Goal: Check status: Check status

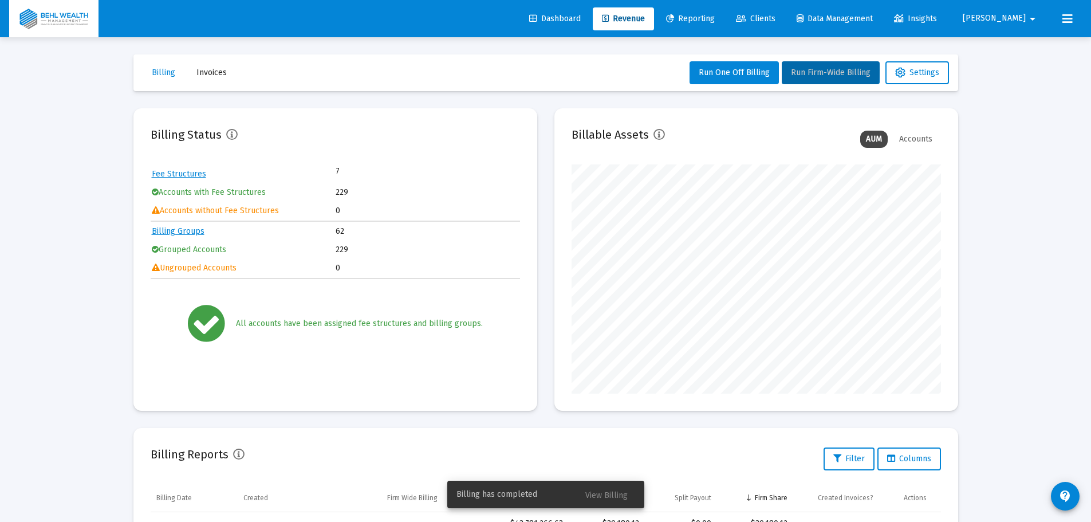
scroll to position [229, 370]
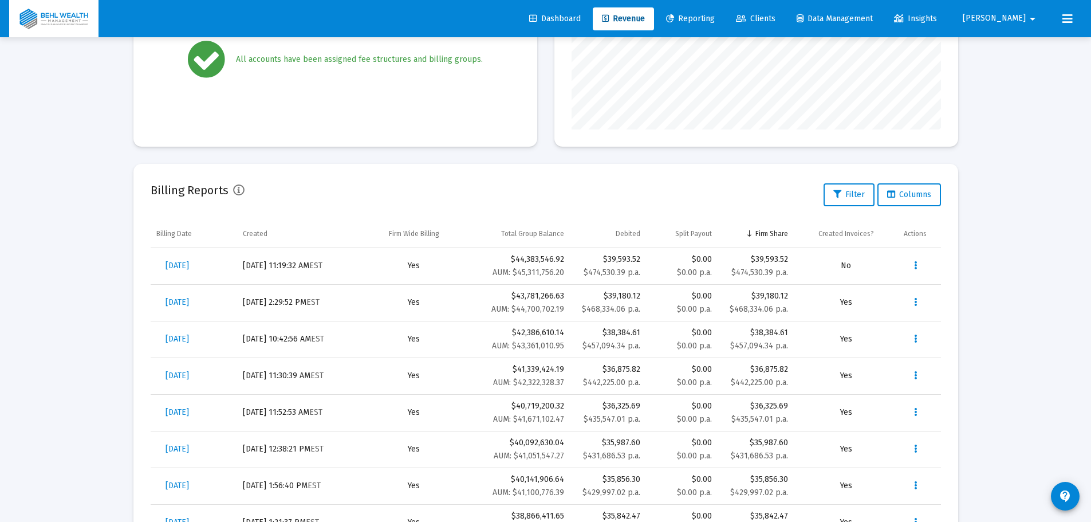
scroll to position [286, 0]
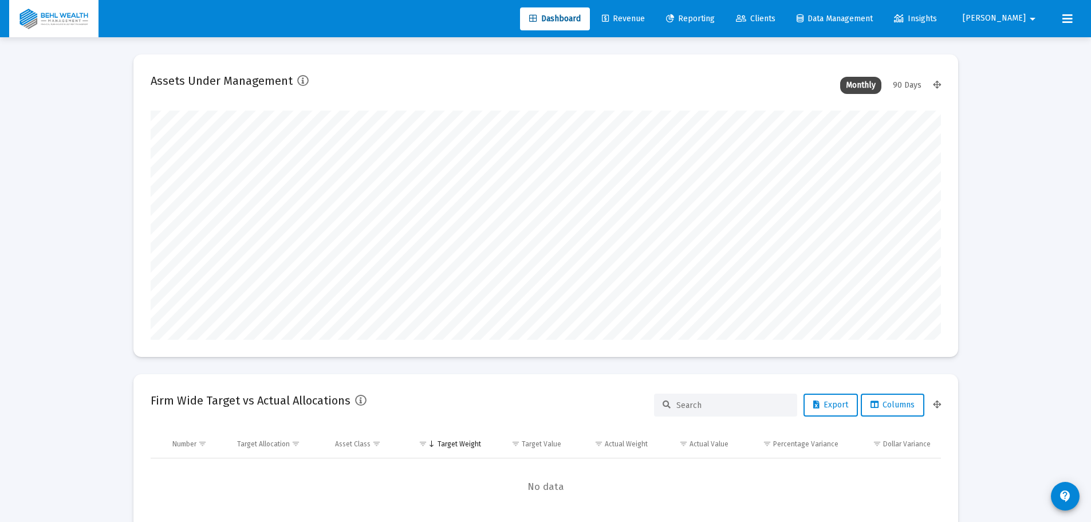
scroll to position [229, 791]
type input "[DATE]"
type input "[PERSON_NAME][EMAIL_ADDRESS][DOMAIN_NAME]"
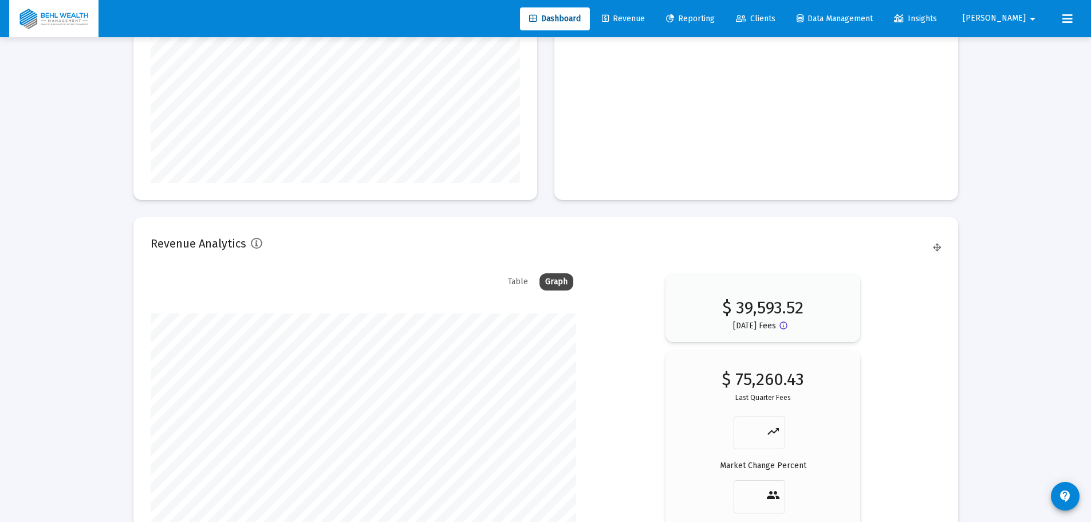
scroll to position [1502, 0]
click at [715, 18] on span "Reporting" at bounding box center [690, 19] width 49 height 10
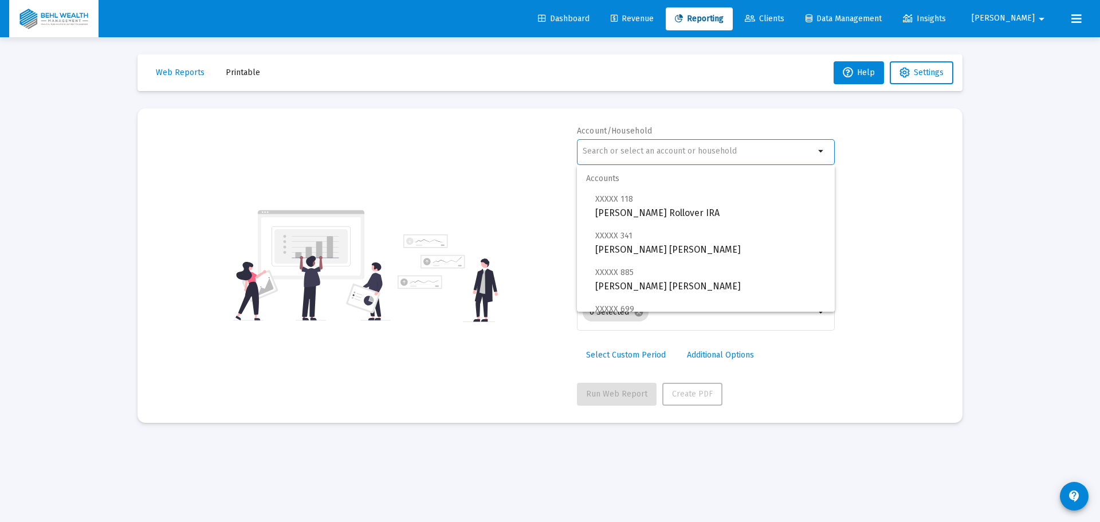
click at [620, 148] on input "text" at bounding box center [699, 151] width 232 height 9
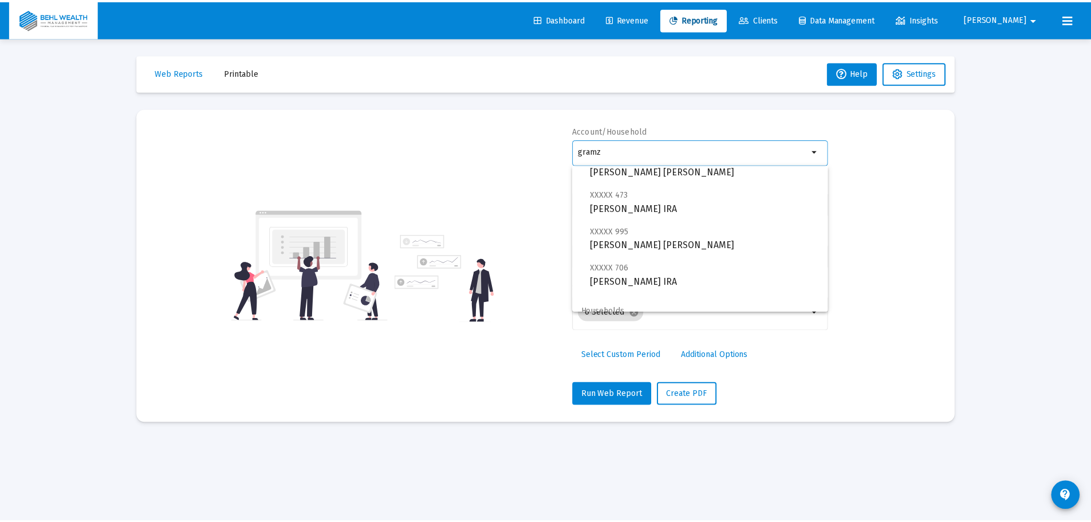
scroll to position [82, 0]
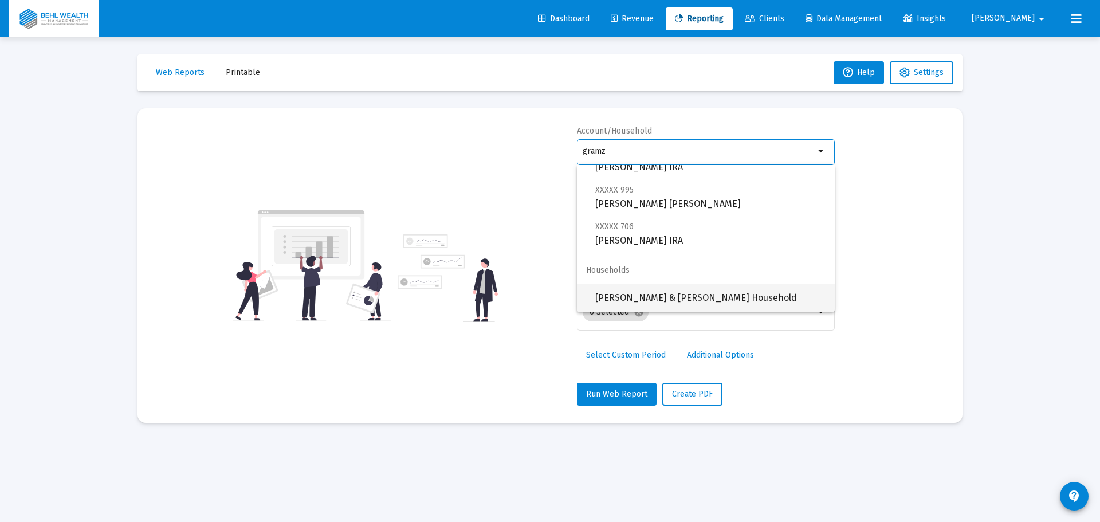
click at [637, 289] on span "Gary & Beth Gramz Household" at bounding box center [710, 297] width 230 height 27
type input "Gary & Beth Gramz Household"
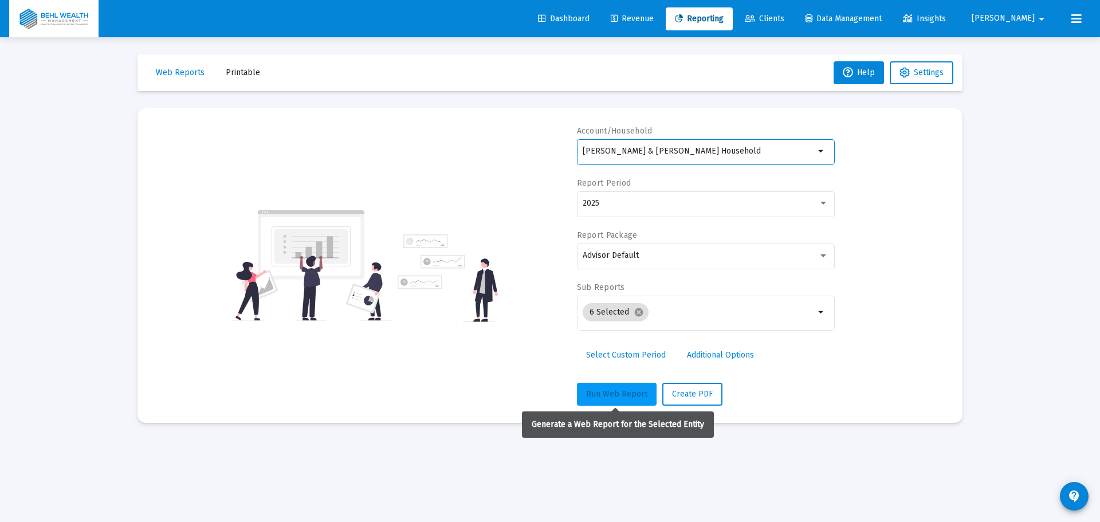
click at [605, 394] on span "Run Web Report" at bounding box center [616, 394] width 61 height 10
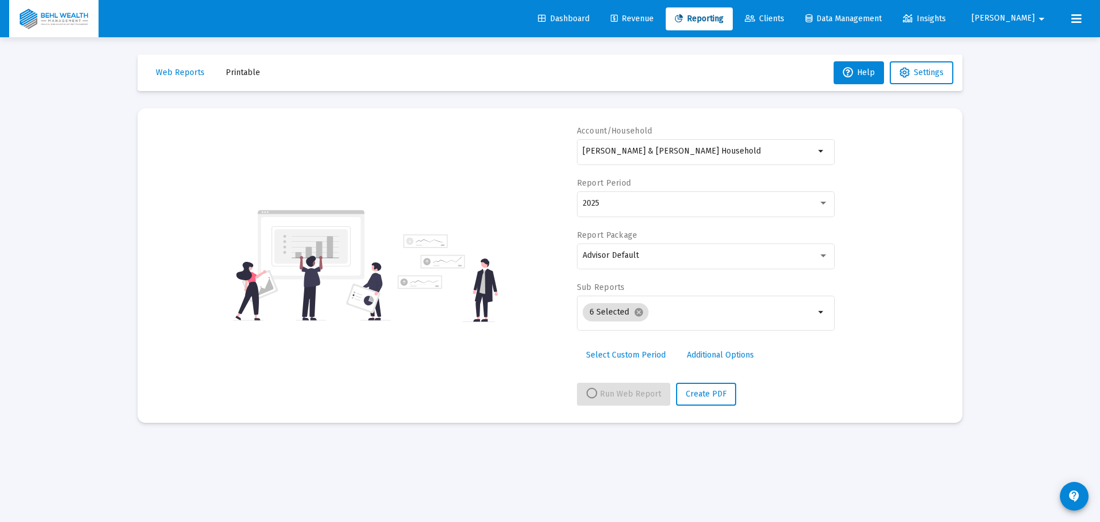
select select "View all"
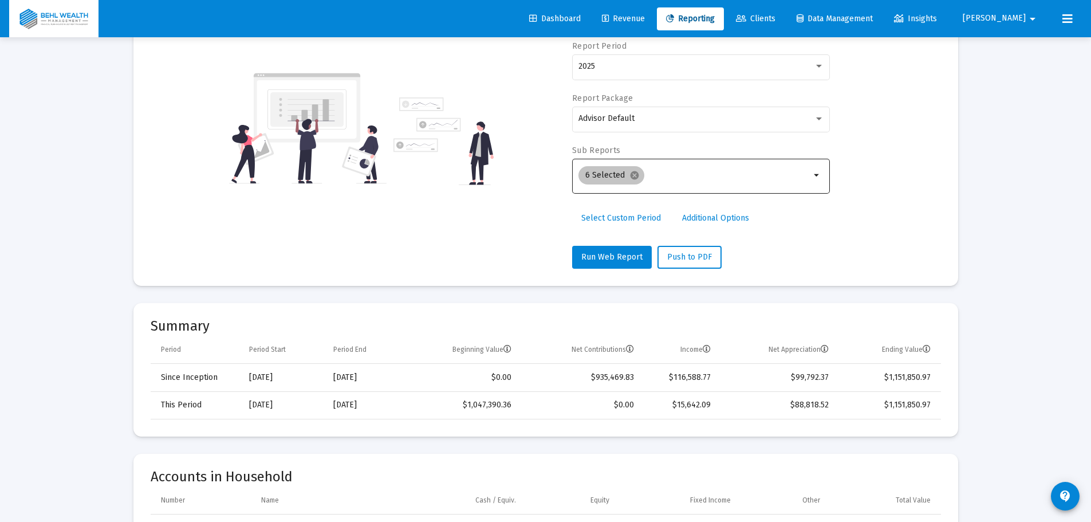
scroll to position [0, 0]
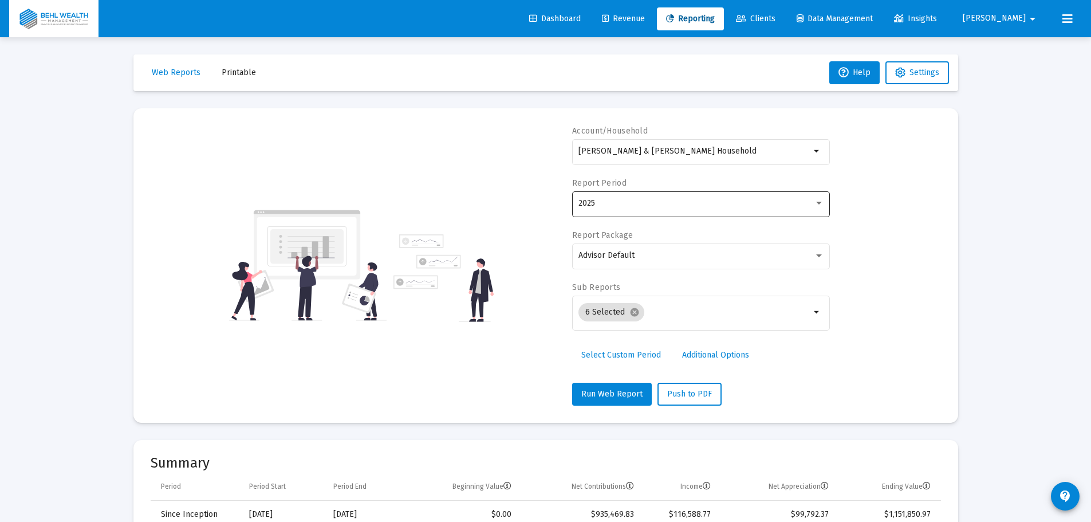
click at [623, 214] on div "2025" at bounding box center [702, 203] width 246 height 28
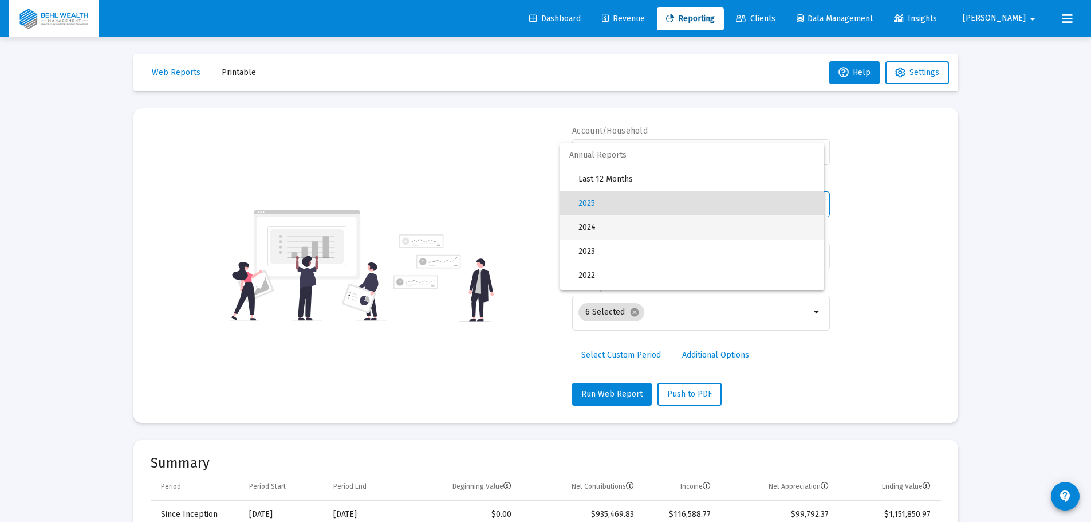
click at [608, 233] on span "2024" at bounding box center [697, 227] width 237 height 24
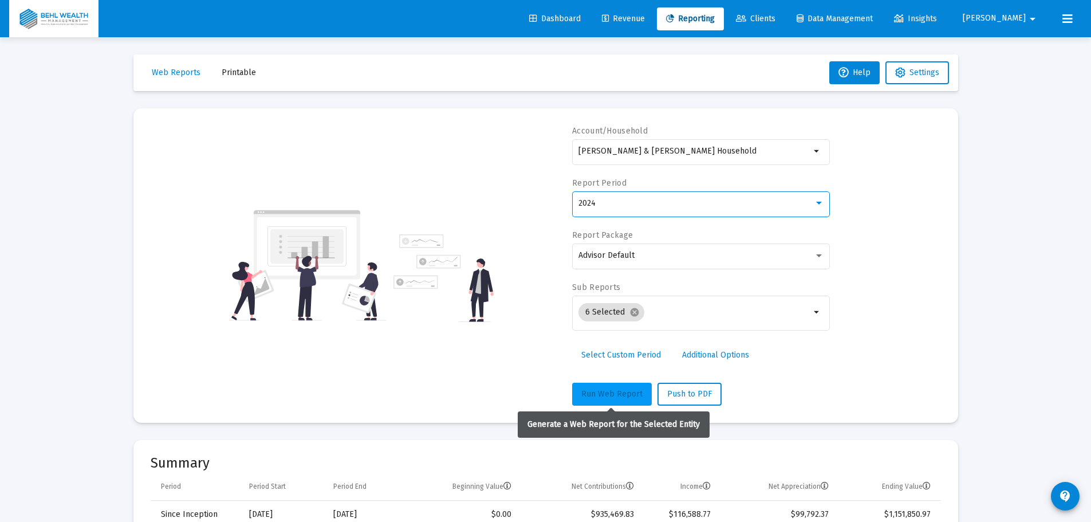
click at [596, 391] on span "Run Web Report" at bounding box center [611, 394] width 61 height 10
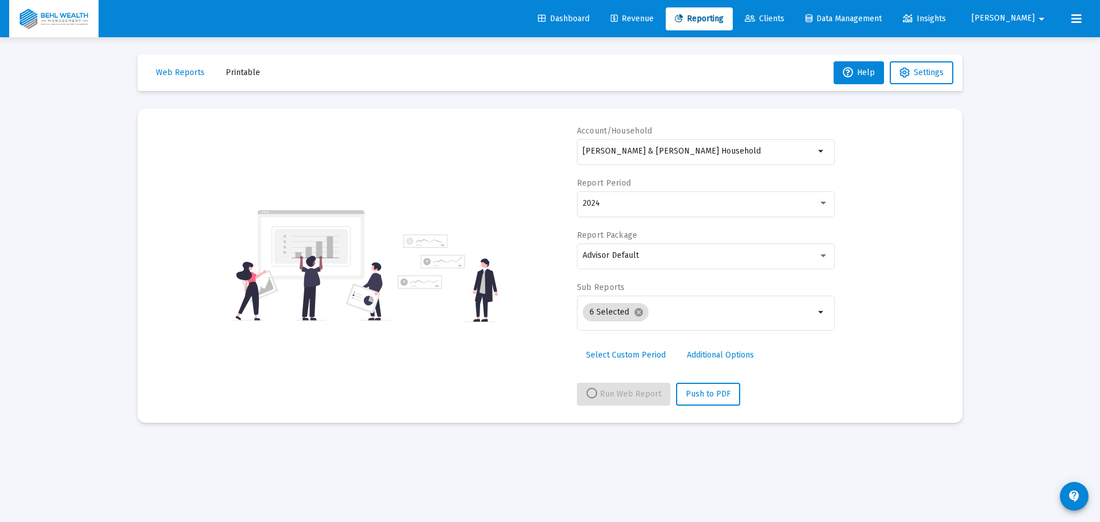
select select "View 1 year"
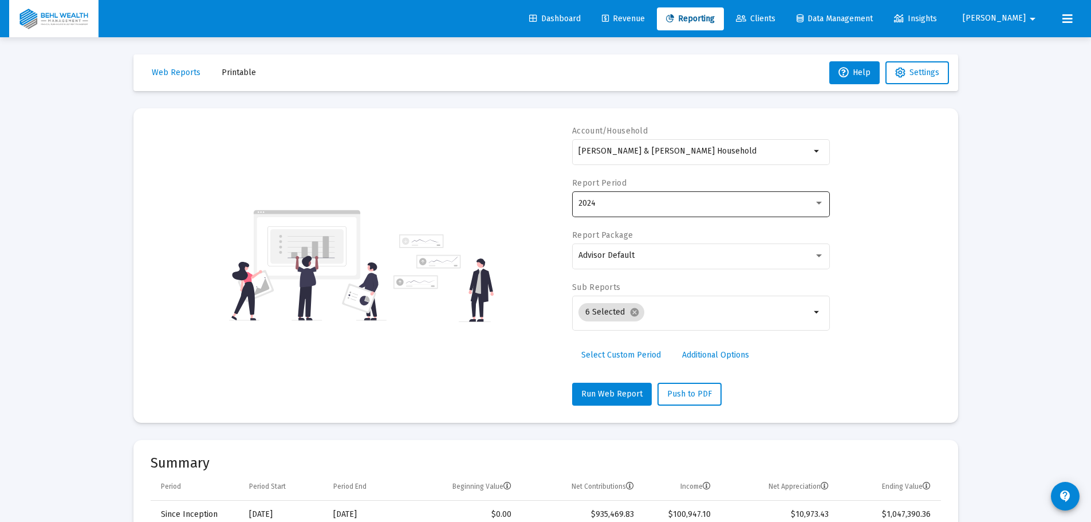
click at [623, 198] on div "2024" at bounding box center [702, 203] width 246 height 28
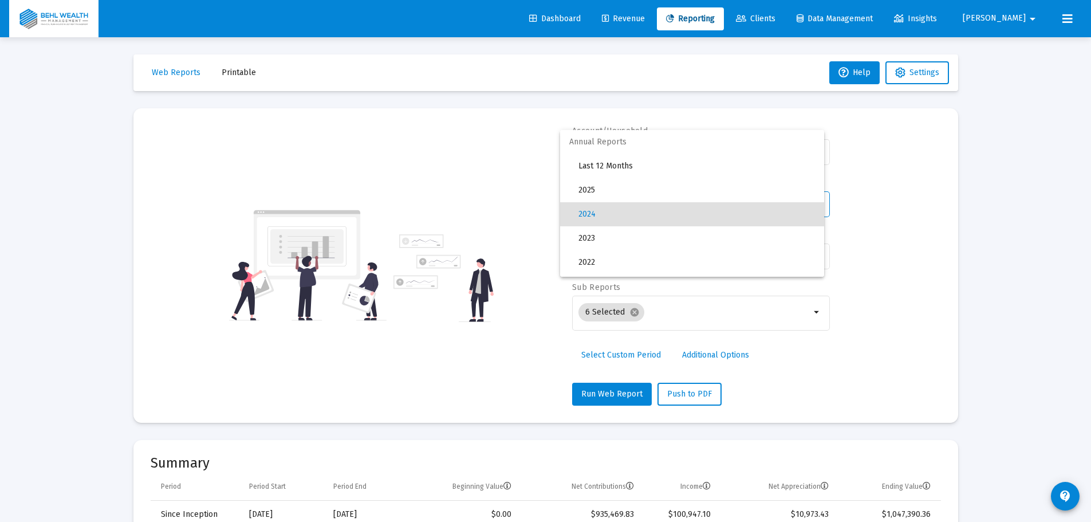
scroll to position [11, 0]
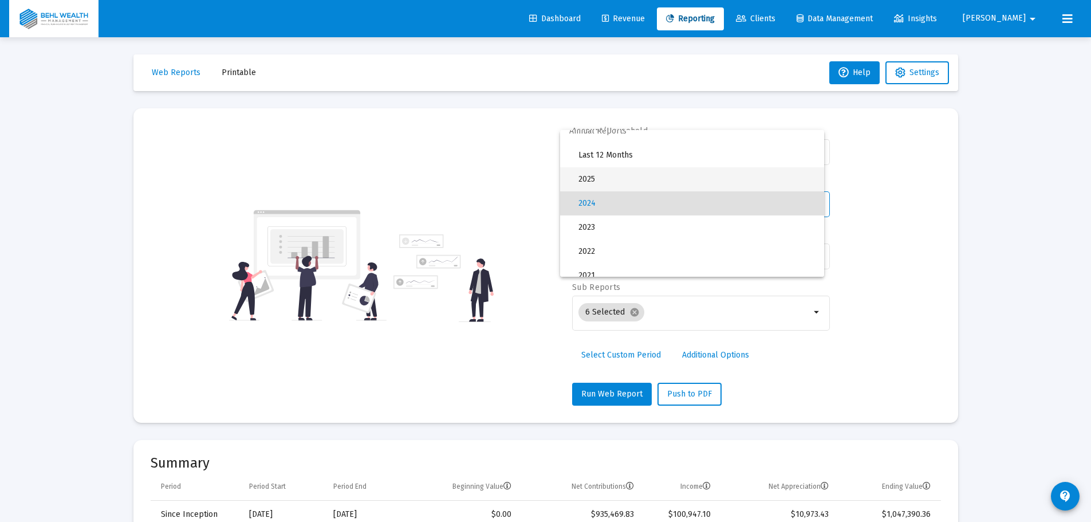
click at [622, 180] on span "2025" at bounding box center [697, 179] width 237 height 24
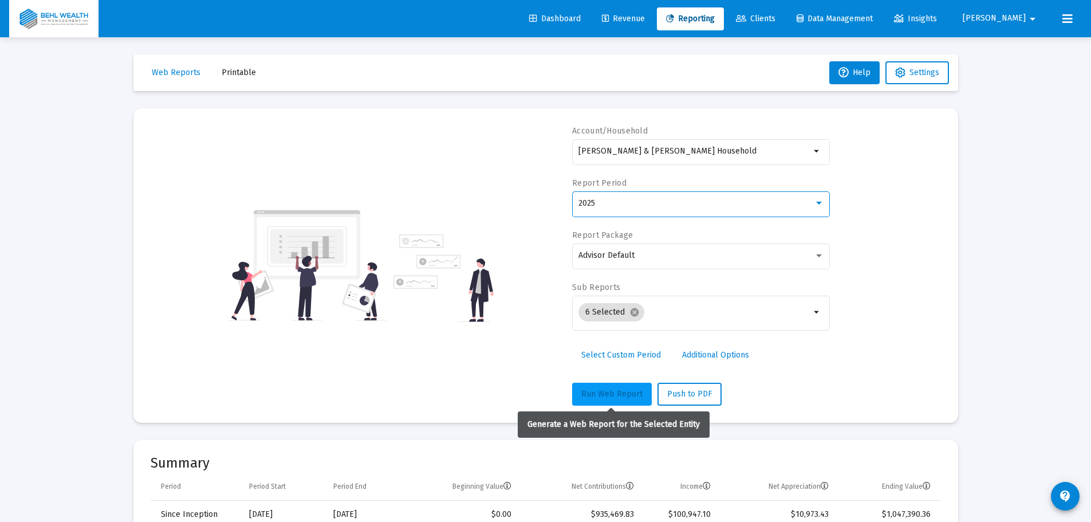
click at [594, 385] on button "Run Web Report" at bounding box center [612, 394] width 80 height 23
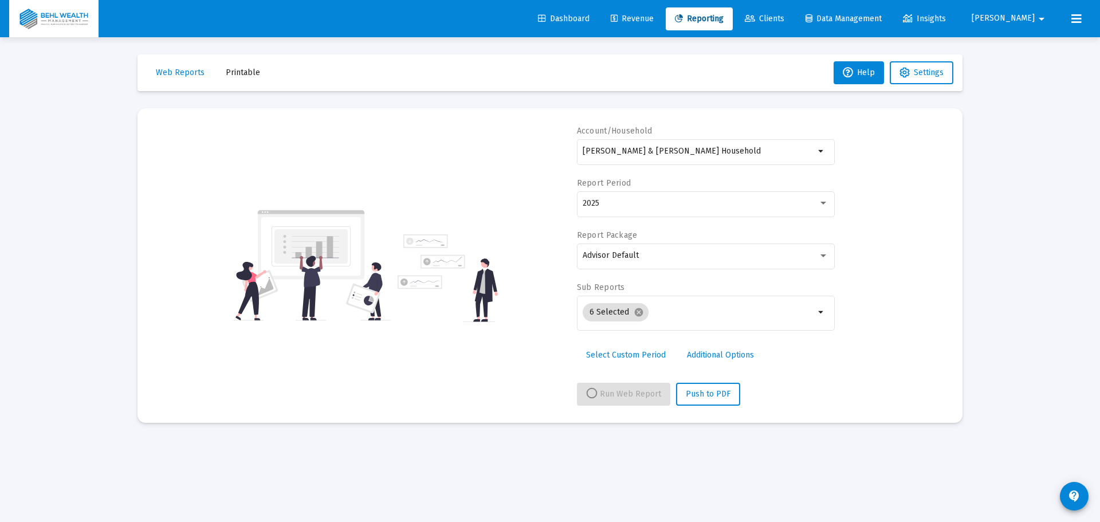
select select "View all"
